Goal: Task Accomplishment & Management: Complete application form

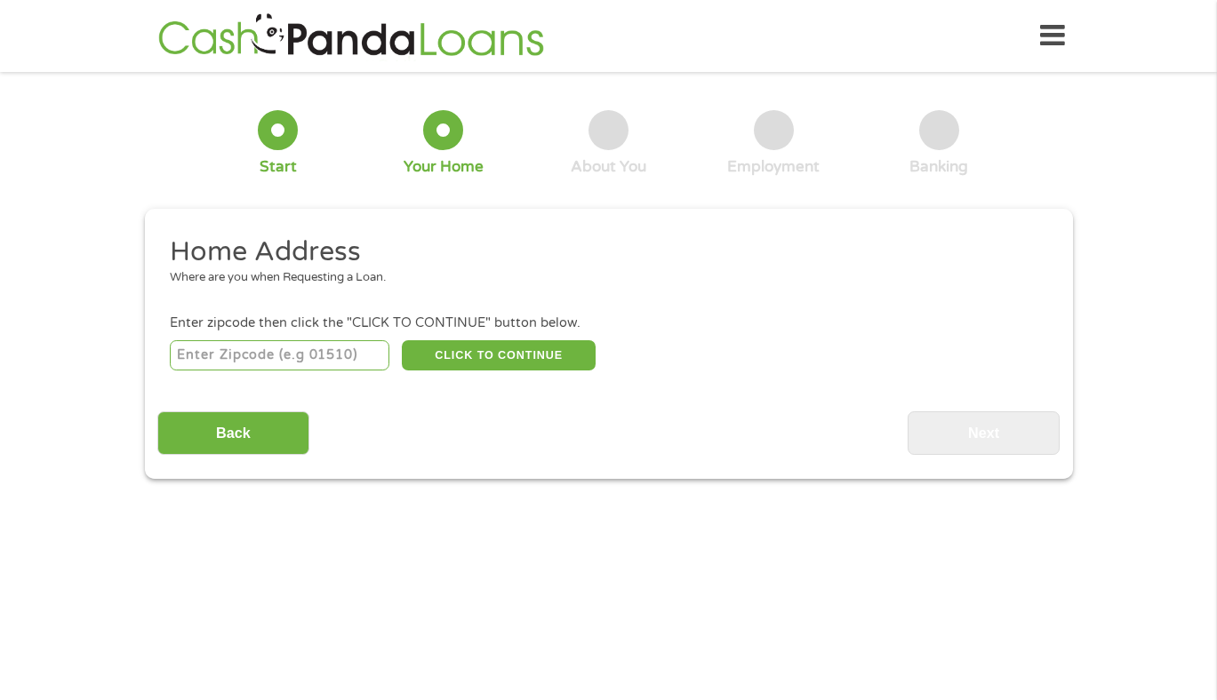
click at [302, 355] on input "number" at bounding box center [280, 355] width 220 height 30
type input "21075"
click at [451, 358] on button "CLICK TO CONTINUE" at bounding box center [499, 355] width 194 height 30
type input "21075"
type input "Elkridge"
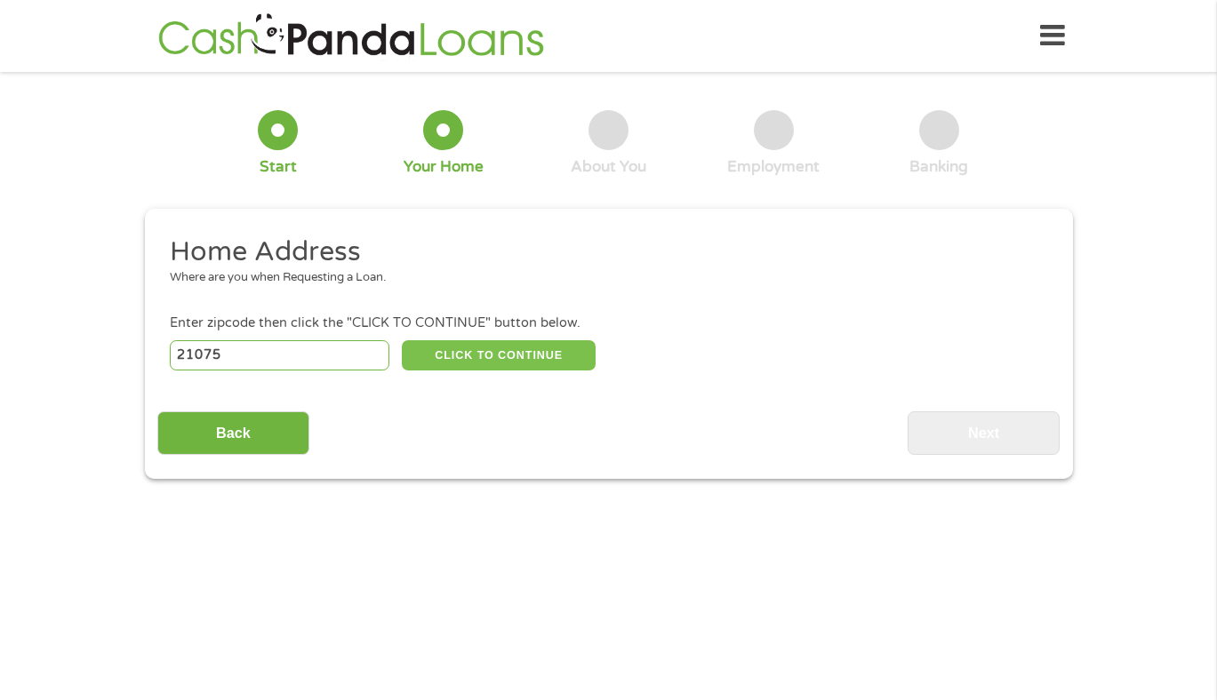
select select "[US_STATE]"
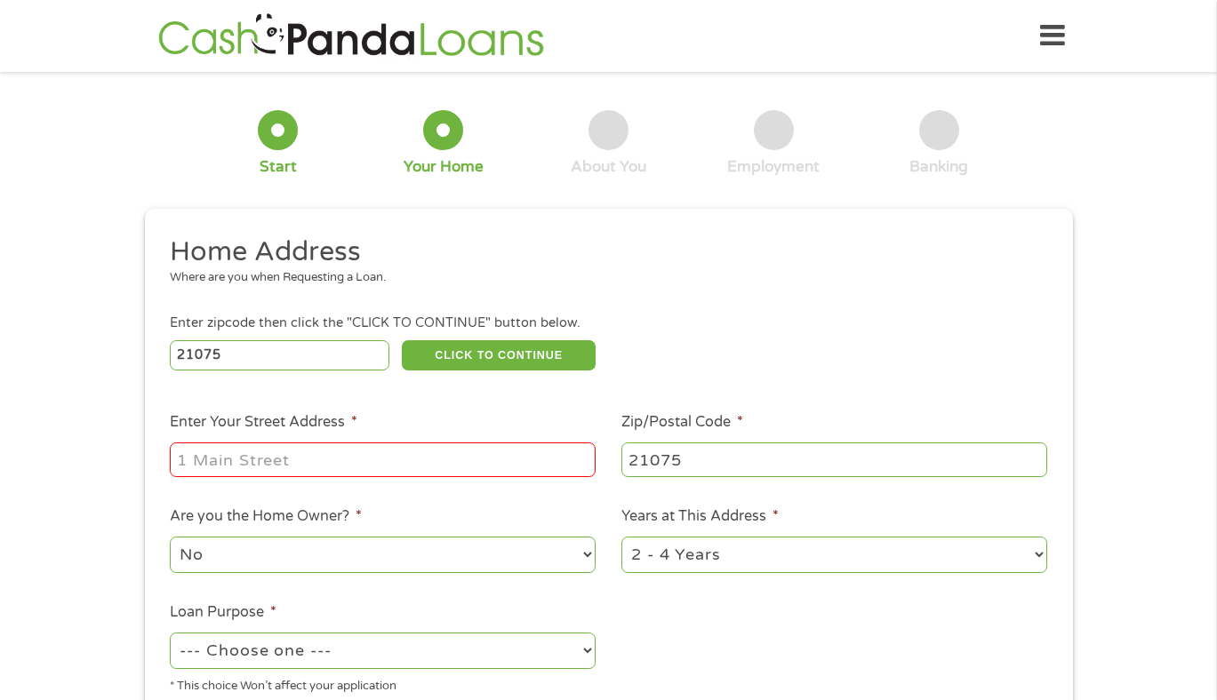
click at [368, 463] on input "Enter Your Street Address *" at bounding box center [383, 460] width 426 height 34
type input "[STREET_ADDRESS]"
click at [669, 614] on ul "Home Address Where are you when Requesting a Loan. Enter zipcode then click the…" at bounding box center [608, 472] width 902 height 475
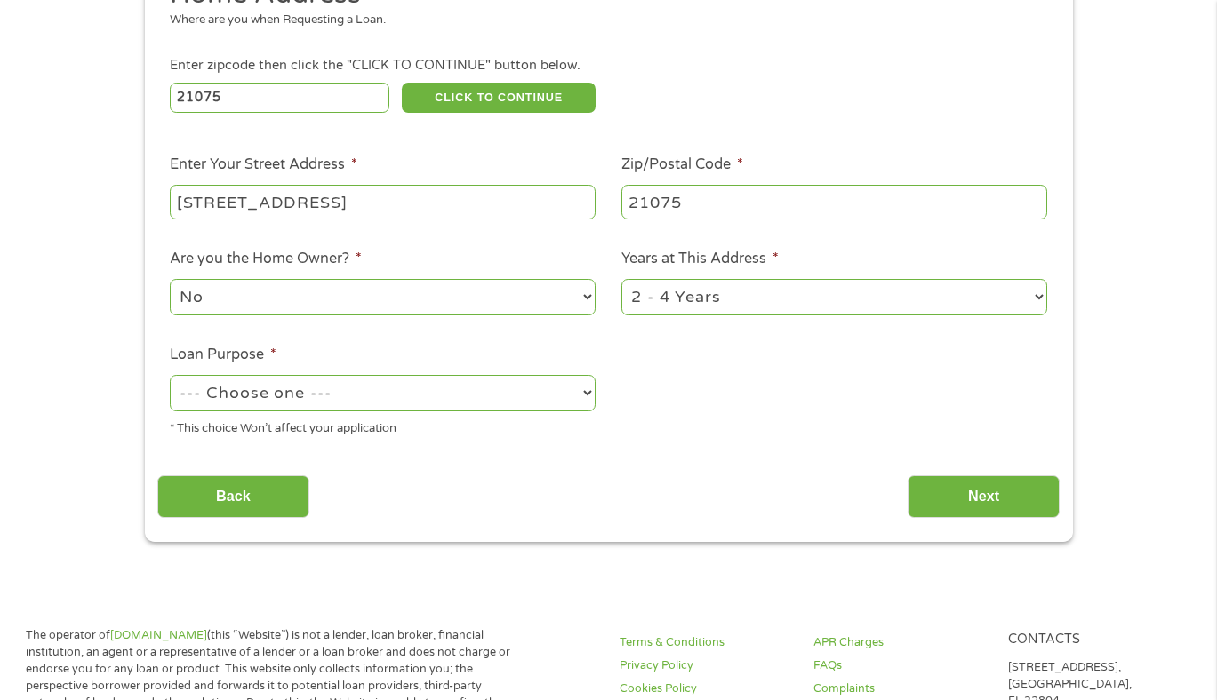
scroll to position [284, 0]
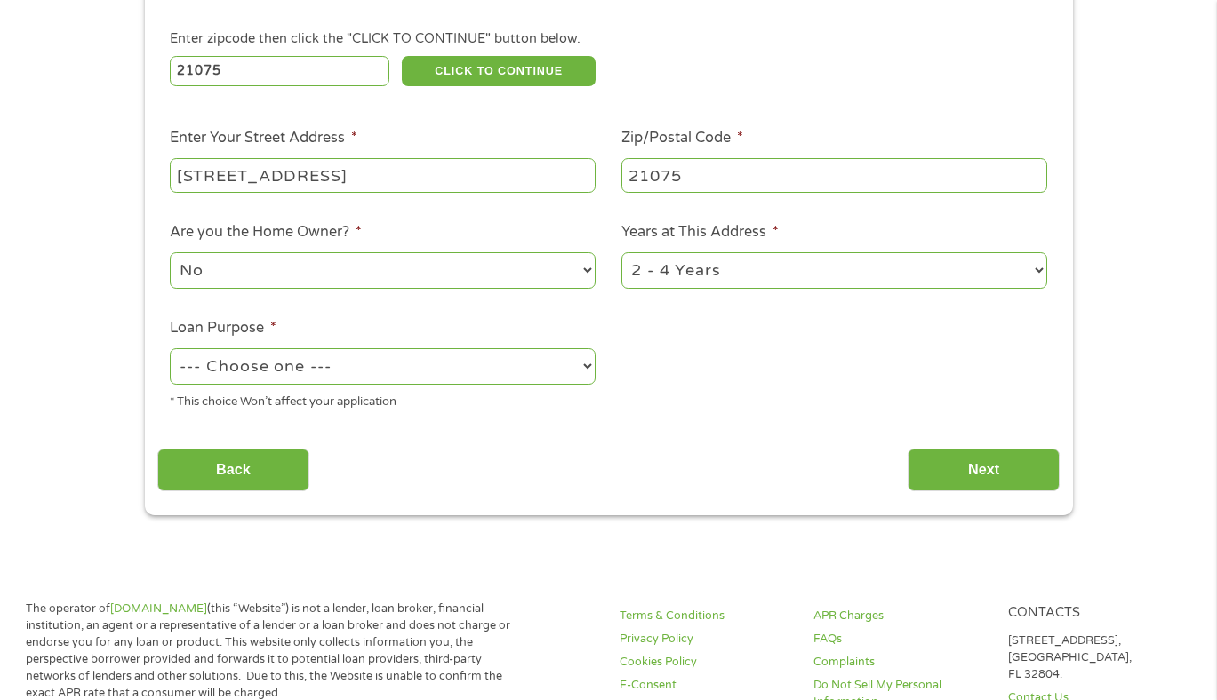
click at [524, 371] on select "--- Choose one --- Pay Bills Debt Consolidation Home Improvement Major Purchase…" at bounding box center [383, 366] width 426 height 36
select select "other"
click at [934, 459] on input "Next" at bounding box center [983, 471] width 152 height 44
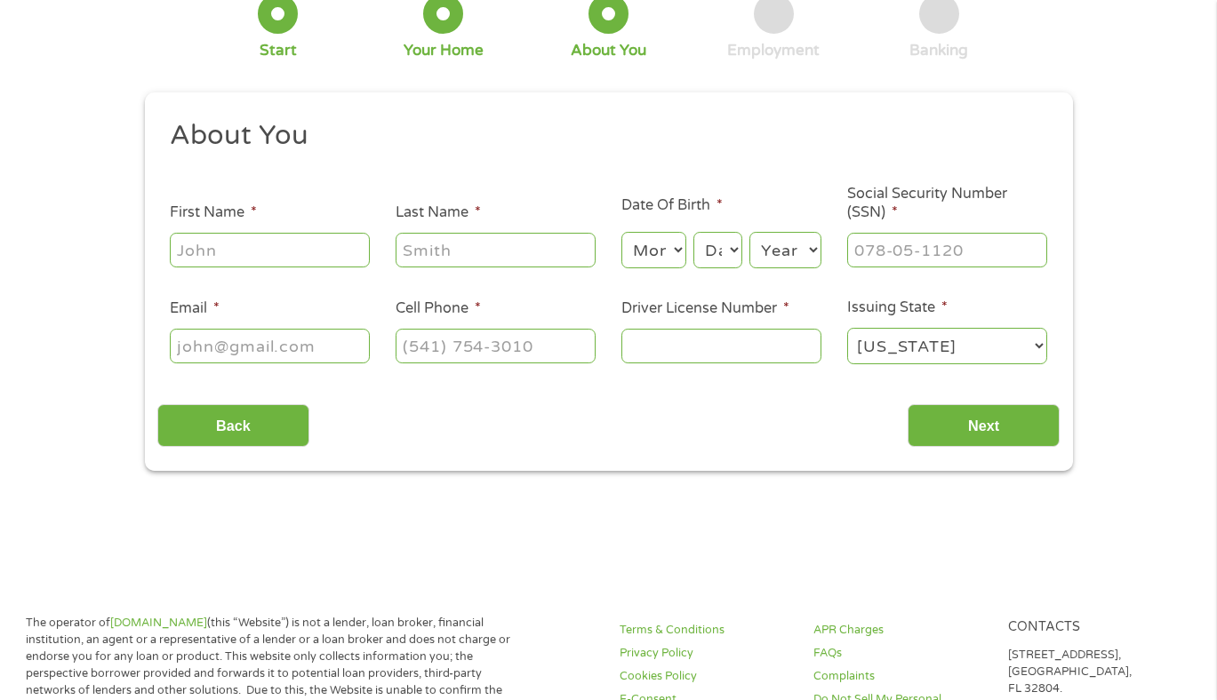
scroll to position [0, 0]
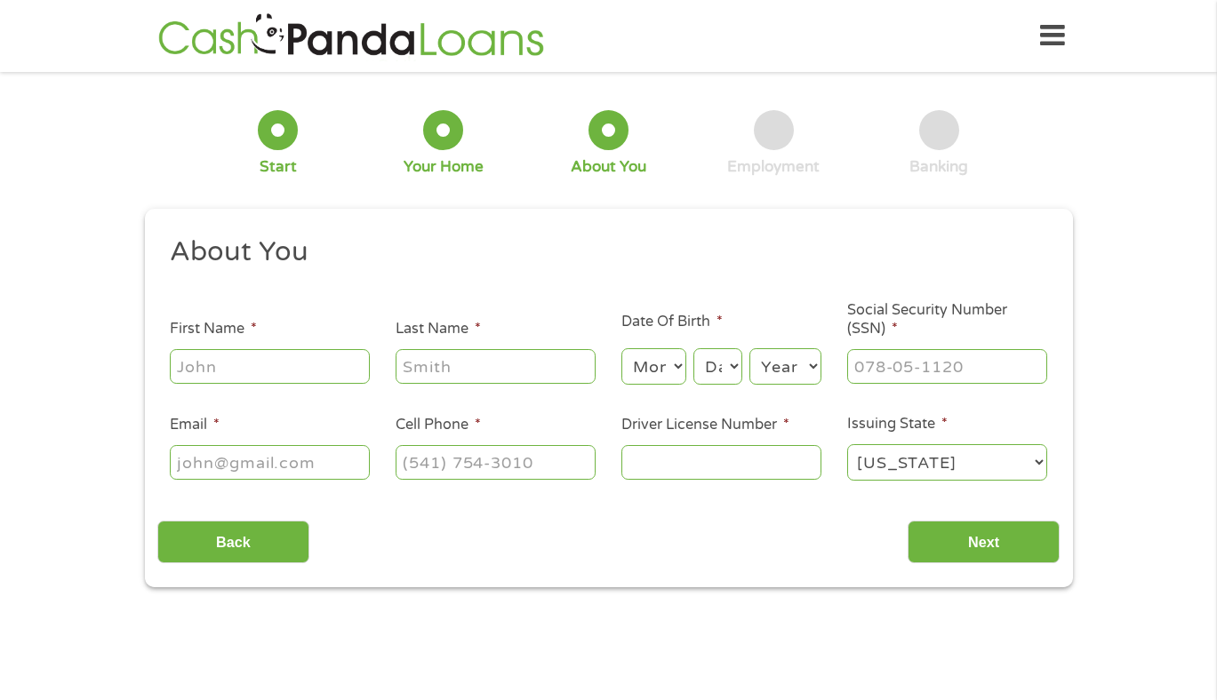
click at [323, 365] on input "First Name *" at bounding box center [270, 366] width 200 height 34
type input "[PERSON_NAME]"
click at [458, 373] on input "Browb" at bounding box center [495, 366] width 200 height 34
type input "Brown"
click at [643, 364] on select "Month 1 2 3 4 5 6 7 8 9 10 11 12" at bounding box center [653, 366] width 65 height 36
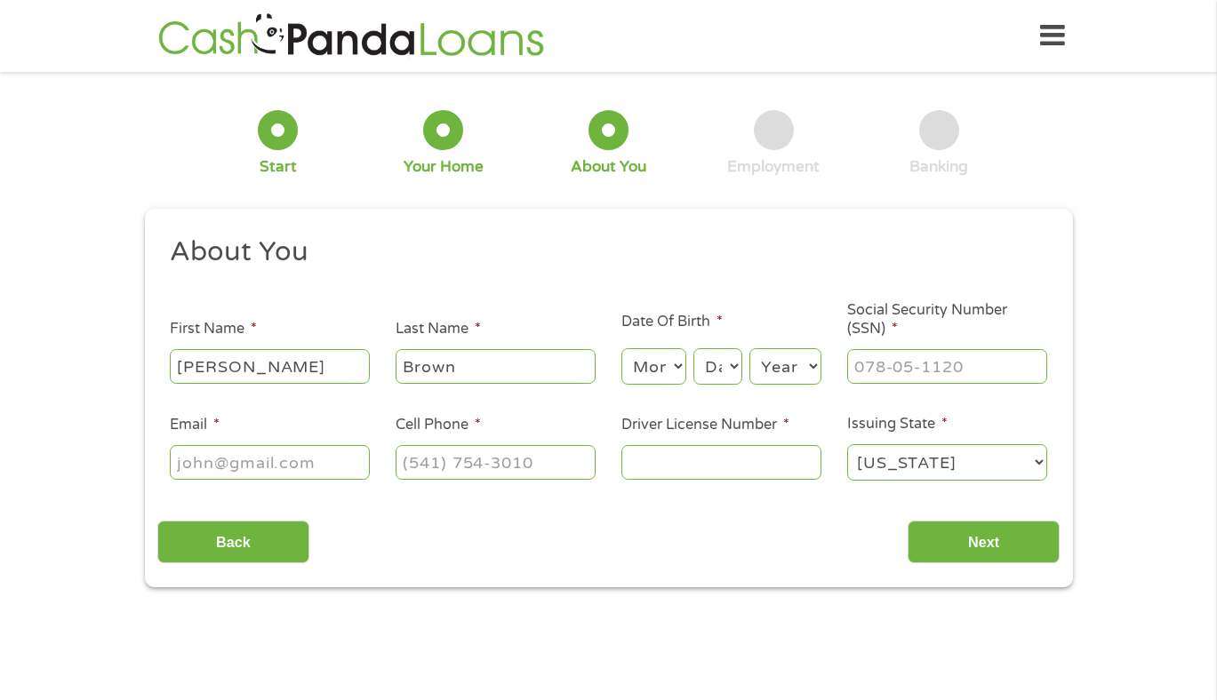
select select "4"
click at [726, 385] on select "Day 1 2 3 4 5 6 7 8 9 10 11 12 13 14 15 16 17 18 19 20 21 22 23 24 25 26 27 28 …" at bounding box center [717, 366] width 48 height 36
select select "3"
click at [802, 376] on select "Year [DATE] 2006 2005 2004 2003 2002 2001 2000 1999 1998 1997 1996 1995 1994 19…" at bounding box center [785, 366] width 72 height 36
select select "1972"
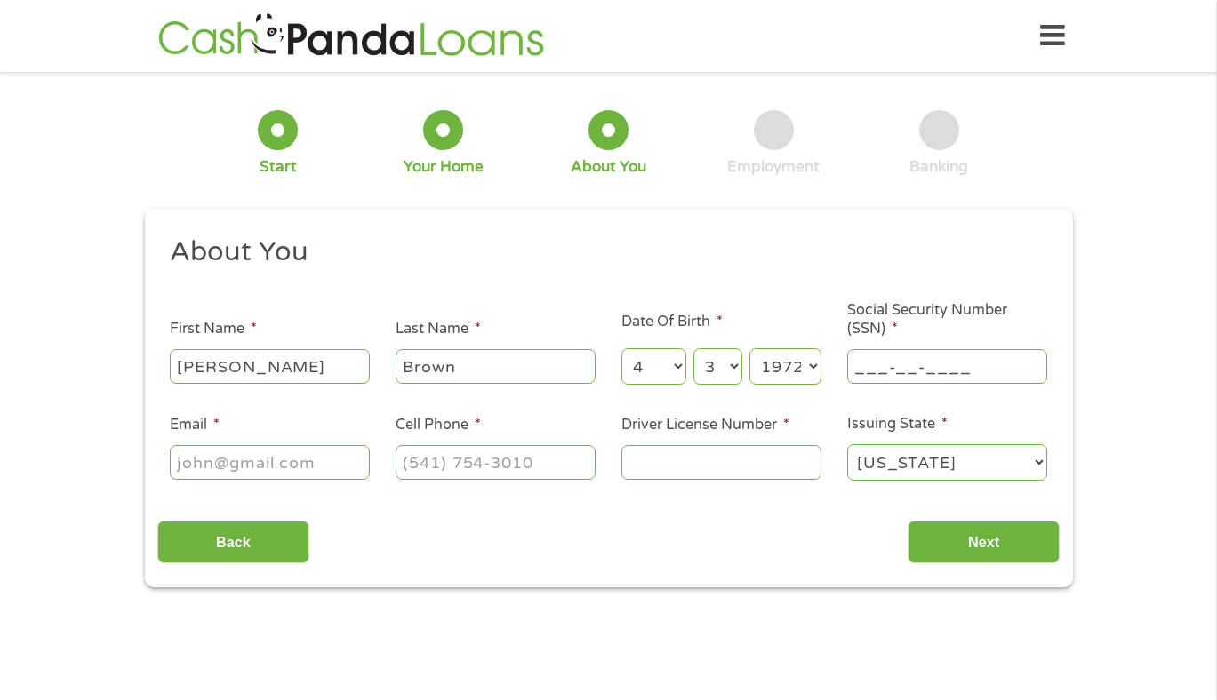
click at [886, 371] on input "___-__-____" at bounding box center [947, 366] width 200 height 34
type input "374-55-0210"
click at [313, 463] on input "Email *" at bounding box center [270, 462] width 200 height 34
type input "[EMAIL_ADDRESS][DOMAIN_NAME]"
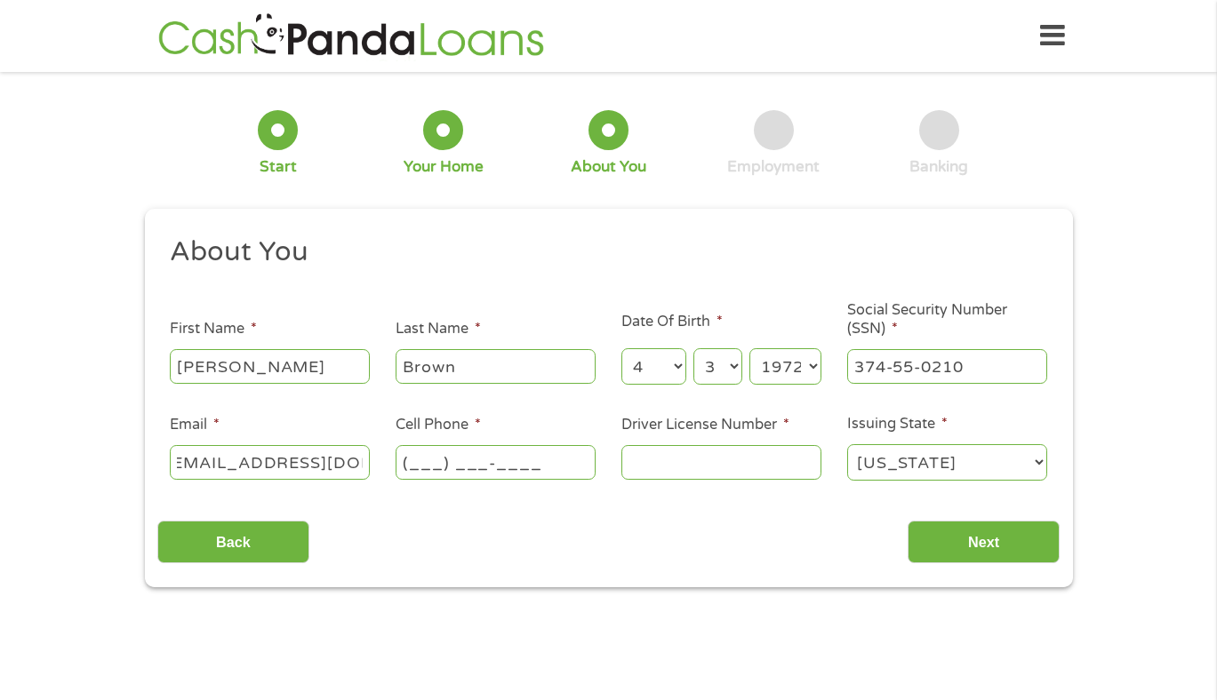
scroll to position [0, 0]
click at [451, 457] on input "(___) ___-____" at bounding box center [495, 462] width 200 height 34
click at [418, 464] on input "(___) 410-3641" at bounding box center [495, 462] width 200 height 34
click at [410, 462] on input "(___) 410-3641" at bounding box center [495, 462] width 200 height 34
type input "[PHONE_NUMBER]"
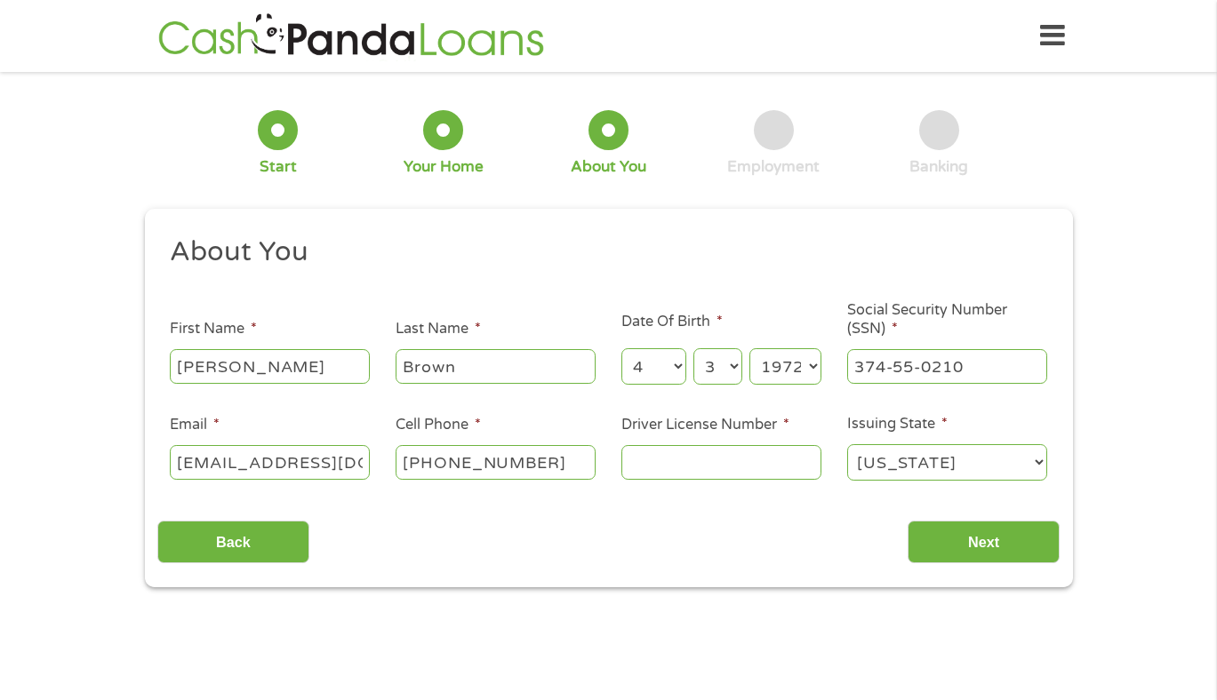
click at [659, 452] on input "Driver License Number *" at bounding box center [721, 462] width 200 height 34
type input "b650465368264"
click at [1002, 540] on input "Next" at bounding box center [983, 543] width 152 height 44
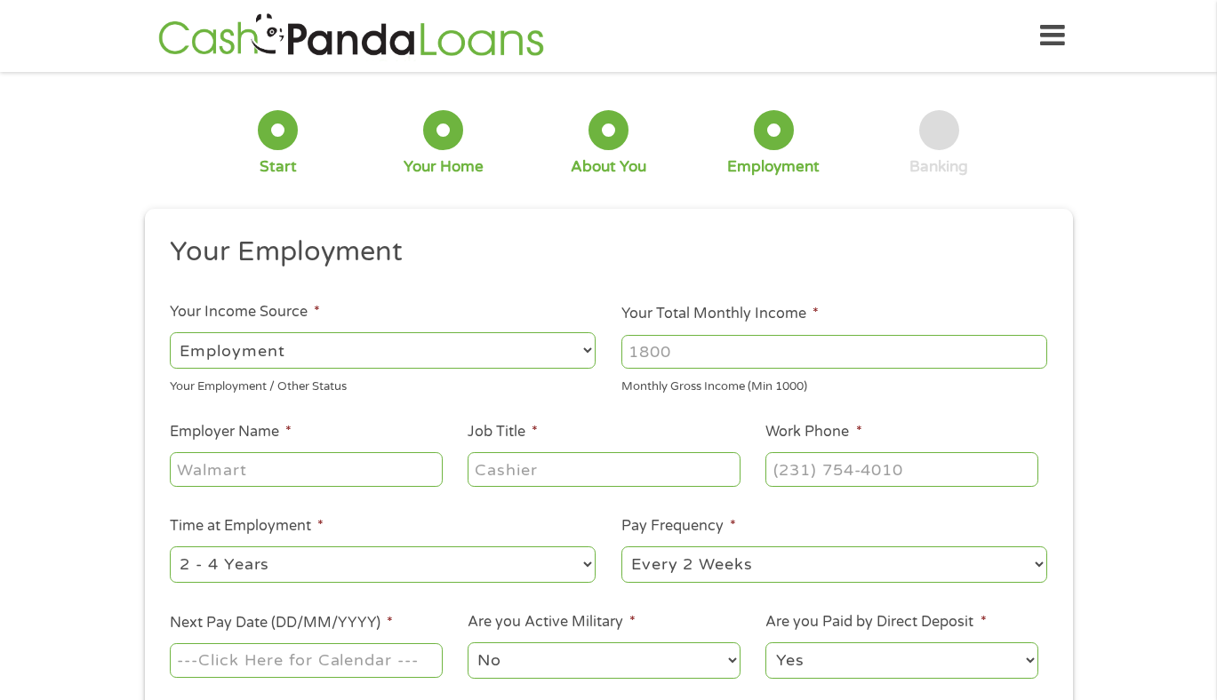
scroll to position [7, 7]
click at [841, 355] on input "Your Total Monthly Income *" at bounding box center [834, 352] width 426 height 34
type input "3875"
click at [381, 472] on input "Employer Name *" at bounding box center [306, 469] width 272 height 34
type input "GWUL"
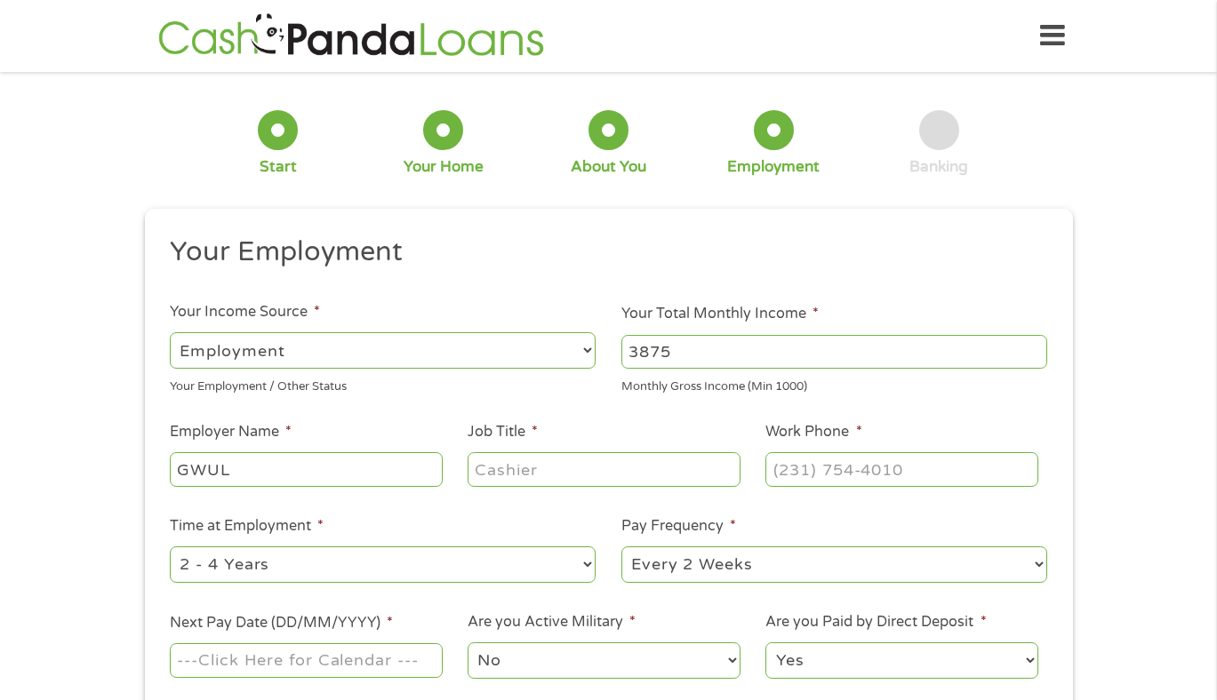
click at [523, 475] on input "Job Title *" at bounding box center [603, 469] width 272 height 34
type input "Program Admin"
click at [817, 477] on input "(___) ___-____" at bounding box center [901, 469] width 272 height 34
type input "[PHONE_NUMBER]"
click at [1106, 547] on div "1 Start 2 Your Home 3 About You 4 Employment 5 Banking 6 This field is hidden w…" at bounding box center [608, 434] width 1217 height 701
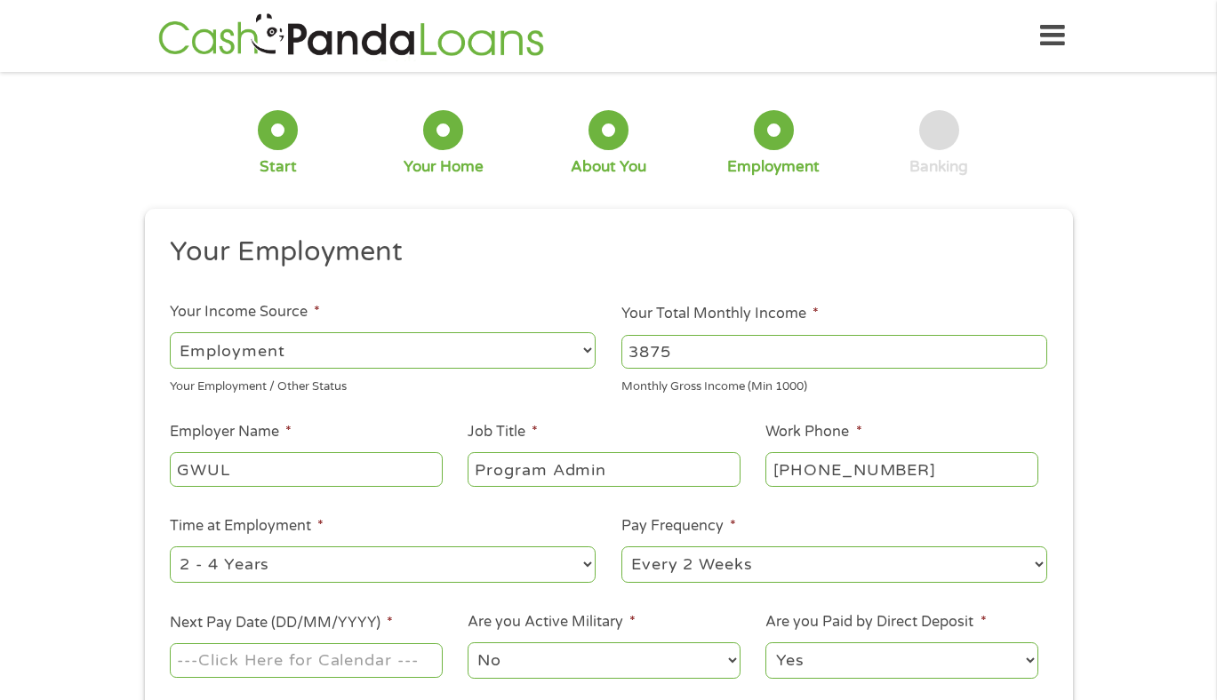
scroll to position [36, 0]
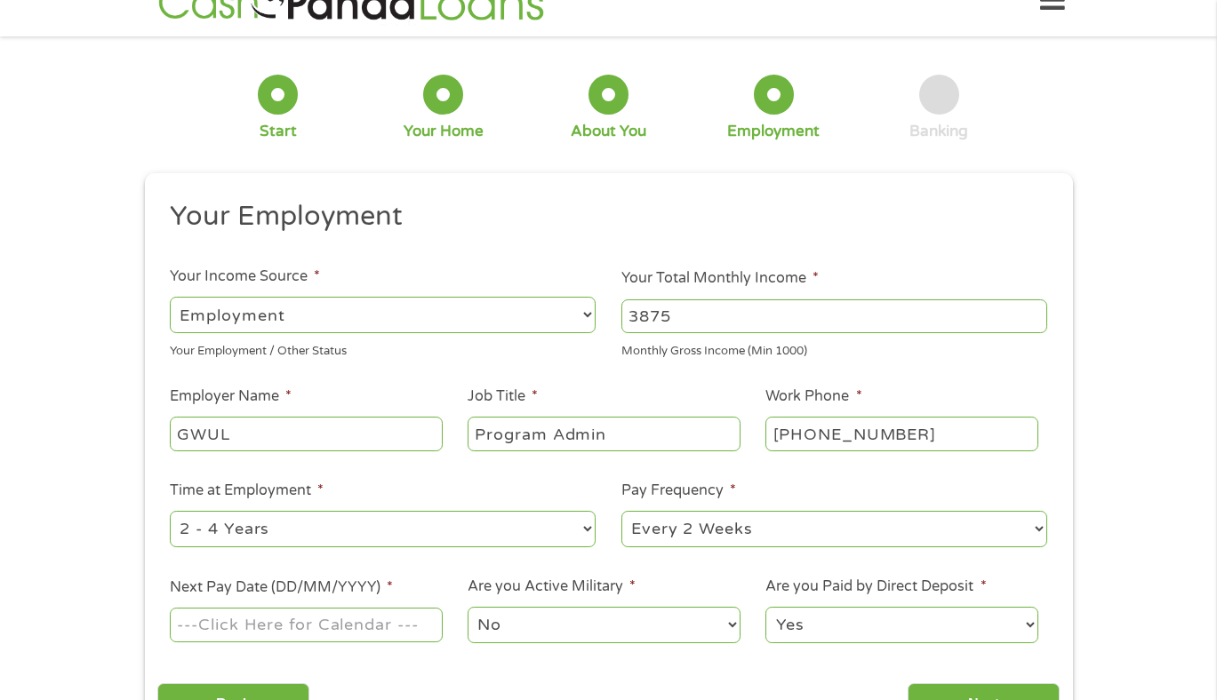
click at [451, 544] on select "--- Choose one --- 1 Year or less 1 - 2 Years 2 - 4 Years Over 4 Years" at bounding box center [383, 529] width 426 height 36
select select "12months"
click at [1100, 530] on div "1 Start 2 Your Home 3 About You 4 Employment 5 Banking 6 This field is hidden w…" at bounding box center [608, 399] width 1217 height 701
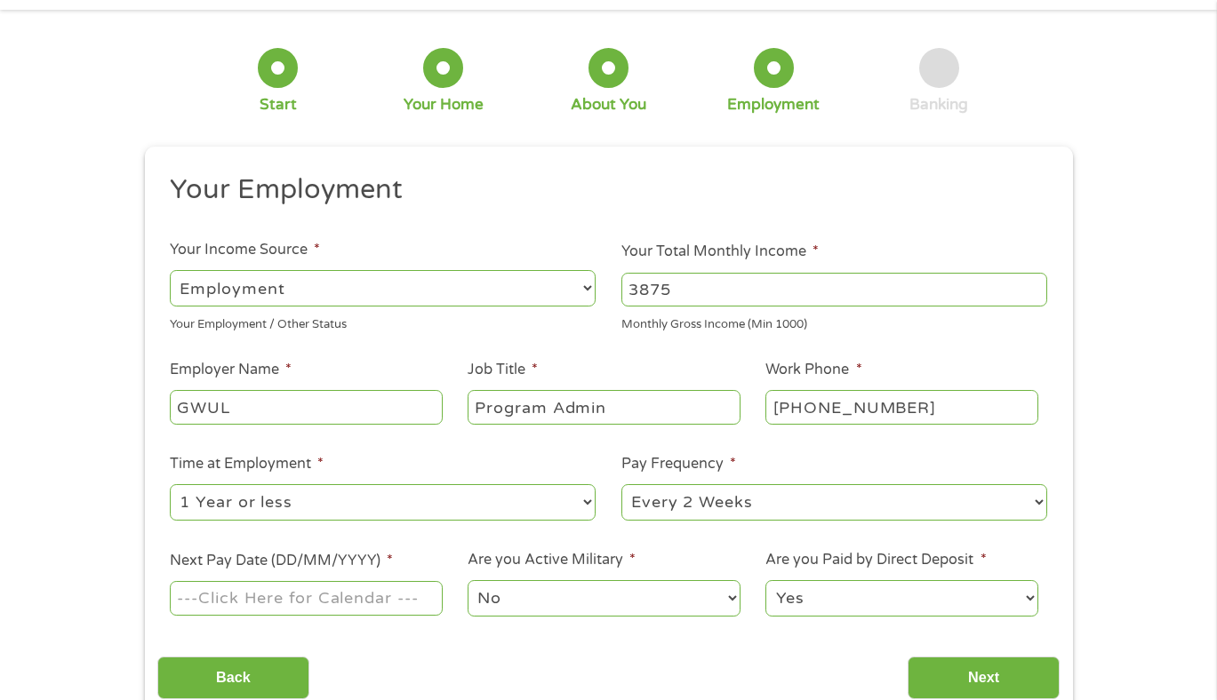
scroll to position [71, 0]
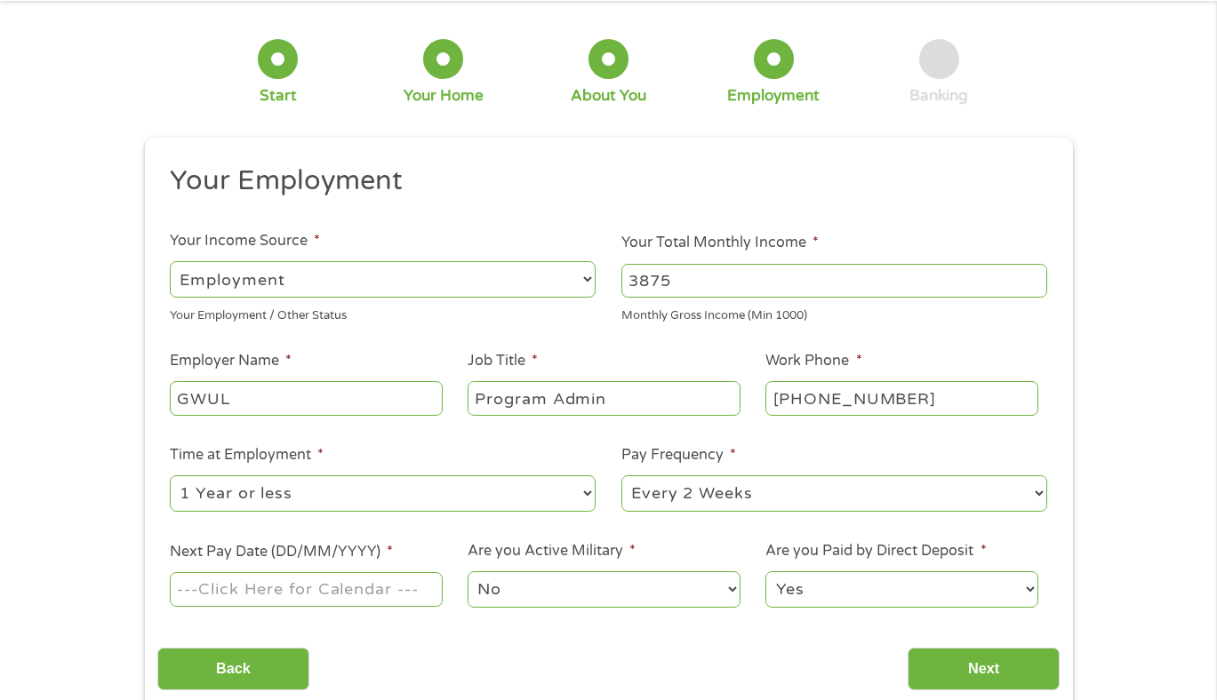
click at [324, 596] on input "Next Pay Date (DD/MM/YYYY) *" at bounding box center [306, 589] width 272 height 34
click at [314, 603] on input "Next Pay Date (DD/MM/YYYY) *" at bounding box center [306, 589] width 272 height 34
click at [316, 580] on input "Next Pay Date (DD/MM/YYYY) *" at bounding box center [306, 589] width 272 height 34
type input "05092025"
click at [945, 658] on input "Next" at bounding box center [983, 670] width 152 height 44
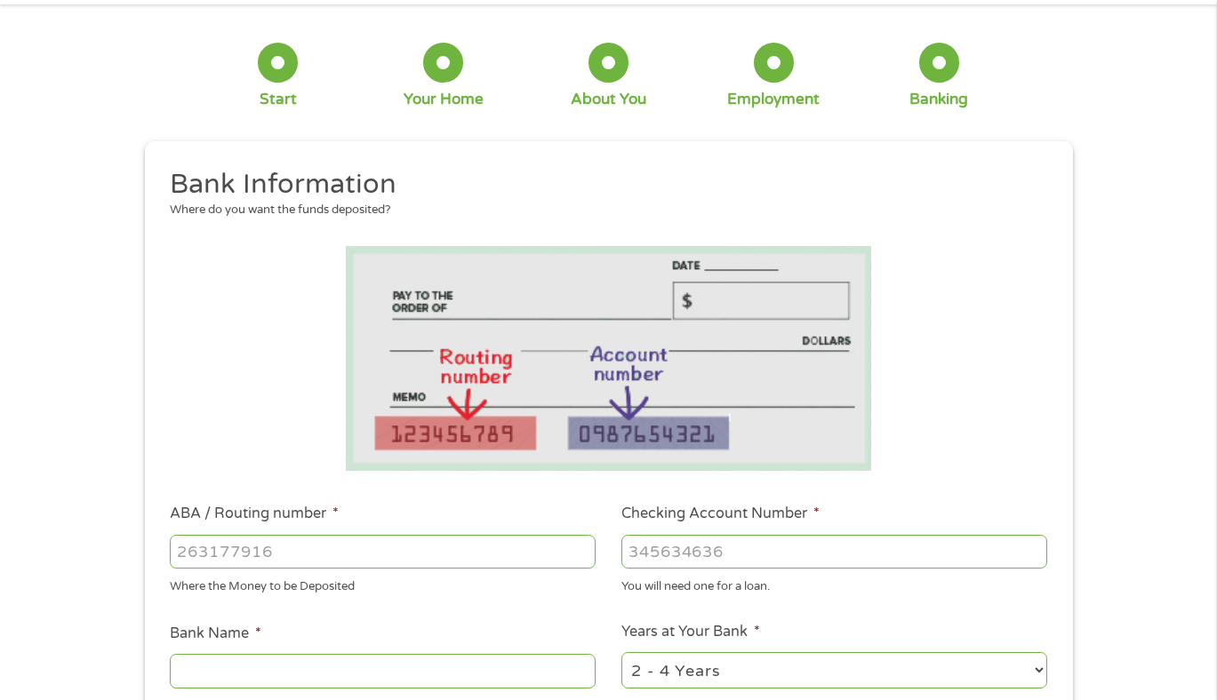
scroll to position [0, 0]
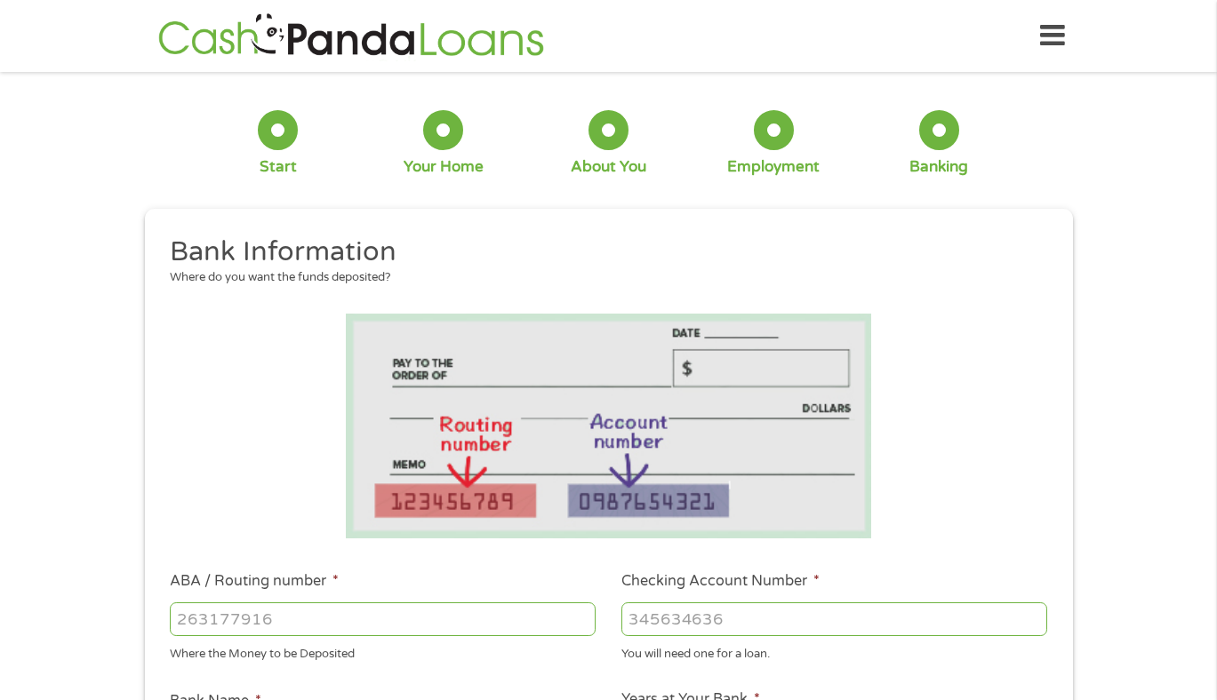
click at [376, 608] on input "ABA / Routing number *" at bounding box center [383, 620] width 426 height 34
type input "255076753"
type input "STATE EMPLOYEES CREDIT UNION"
type input "255076753"
click at [645, 612] on input "Checking Account Number *" at bounding box center [834, 620] width 426 height 34
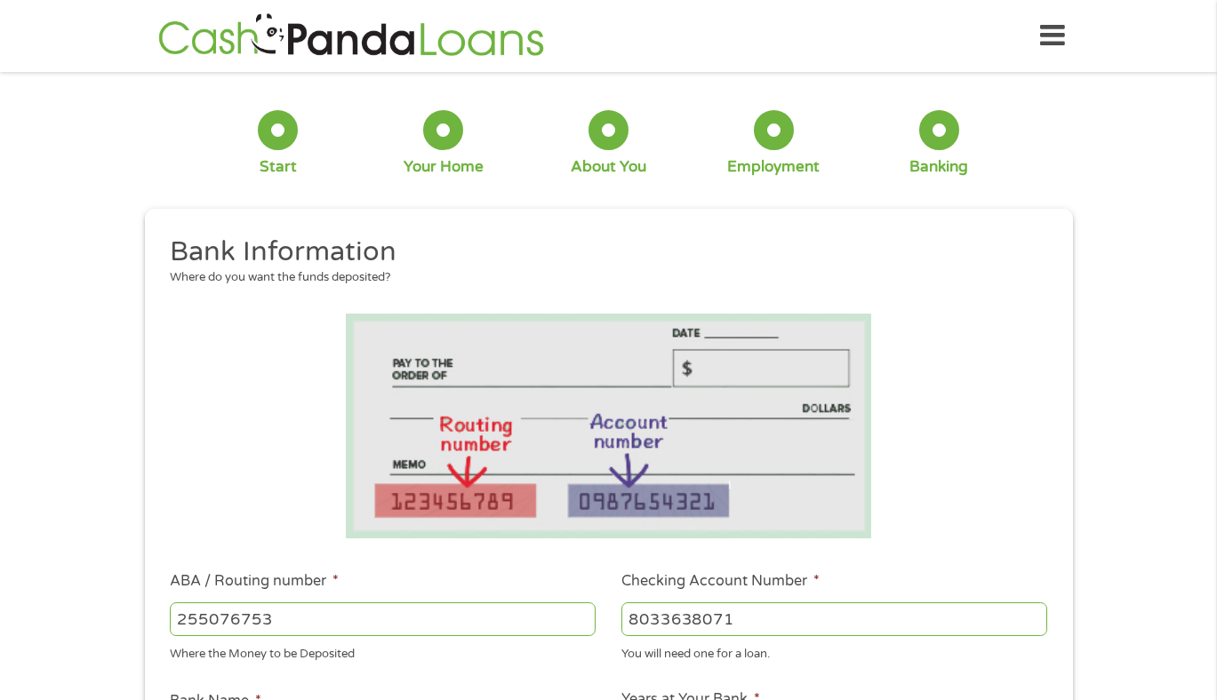
type input "8033638071"
click at [1100, 489] on div "1 Start 2 Your Home 3 About You 4 Employment 5 Banking 6 This field is hidden w…" at bounding box center [608, 647] width 1217 height 1127
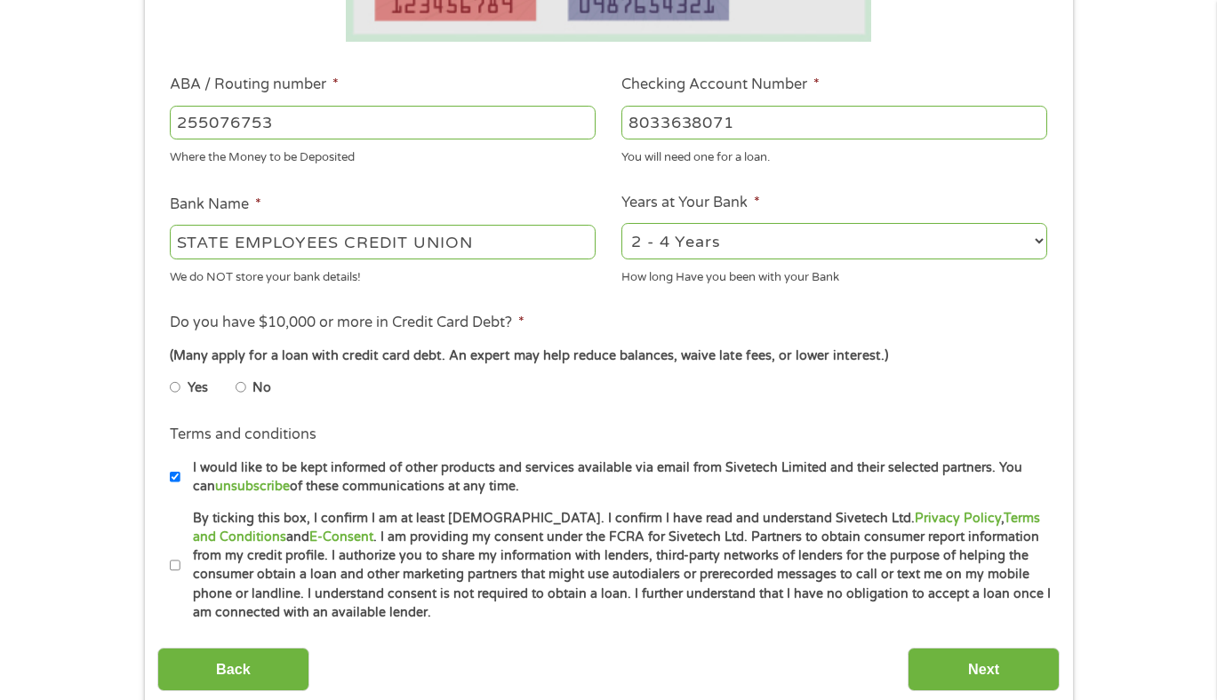
scroll to position [498, 0]
click at [1026, 242] on select "2 - 4 Years 6 - 12 Months 1 - 2 Years Over 4 Years" at bounding box center [834, 240] width 426 height 36
select select "60months"
click at [239, 380] on input "No" at bounding box center [241, 386] width 11 height 28
radio input "true"
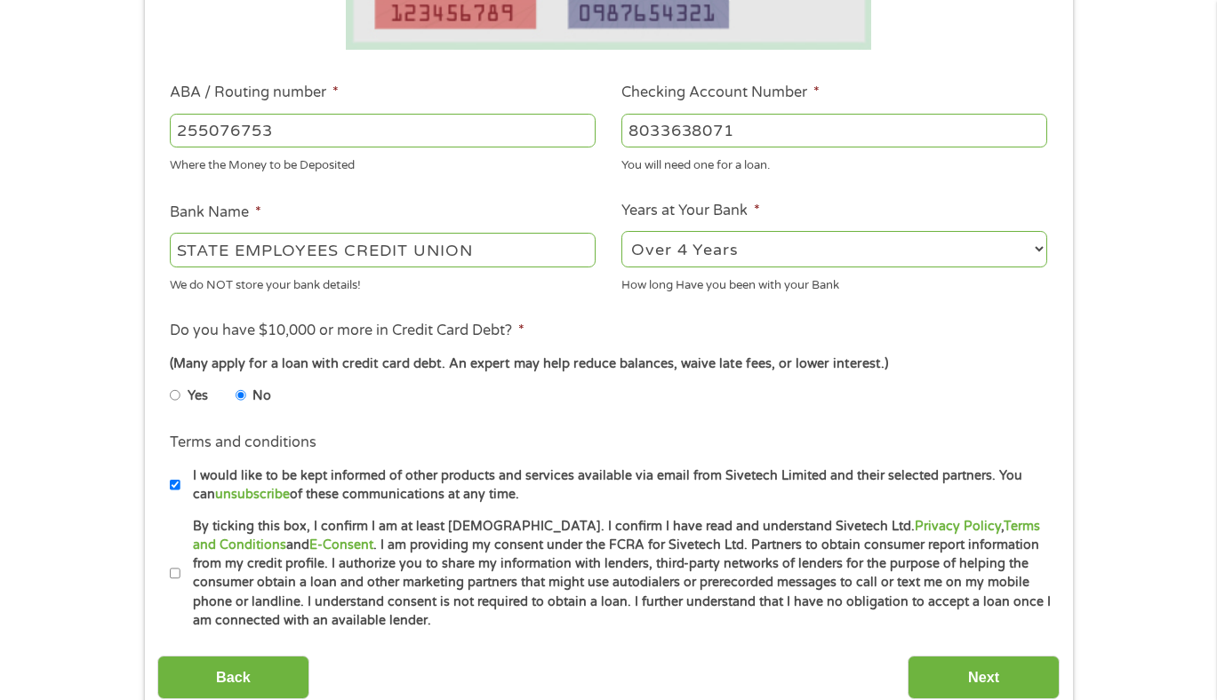
scroll to position [488, 0]
click at [176, 561] on input "By ticking this box, I confirm I am at least [DEMOGRAPHIC_DATA]. I confirm I ha…" at bounding box center [175, 575] width 11 height 28
checkbox input "true"
click at [954, 668] on input "Next" at bounding box center [983, 679] width 152 height 44
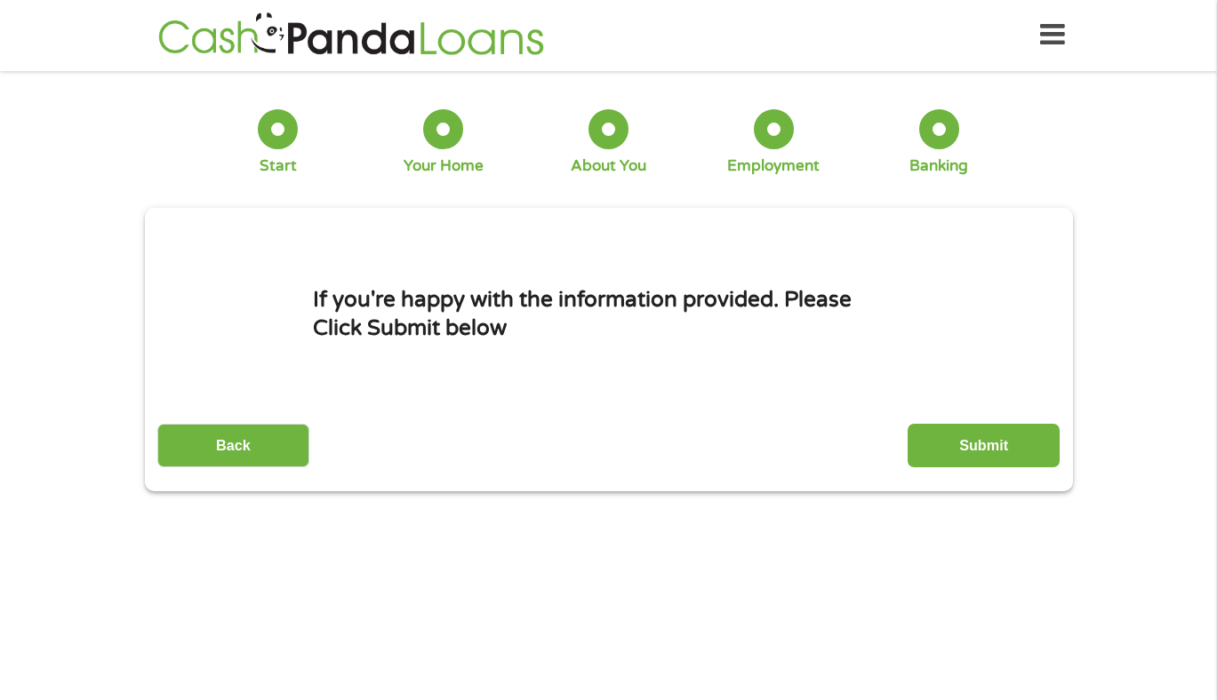
scroll to position [0, 0]
click at [997, 457] on input "Submit" at bounding box center [983, 447] width 152 height 44
